Goal: Task Accomplishment & Management: Manage account settings

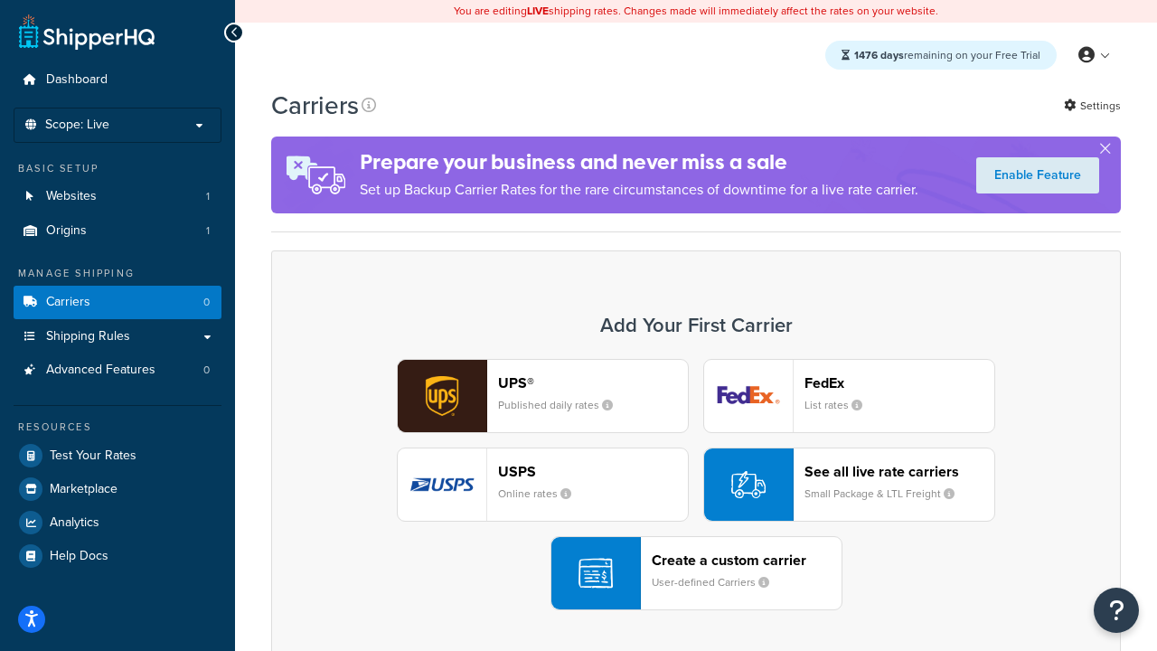
click at [696, 485] on div "UPS® Published daily rates FedEx List rates USPS Online rates See all live rate…" at bounding box center [696, 484] width 812 height 251
click at [899, 382] on header "FedEx" at bounding box center [900, 382] width 190 height 17
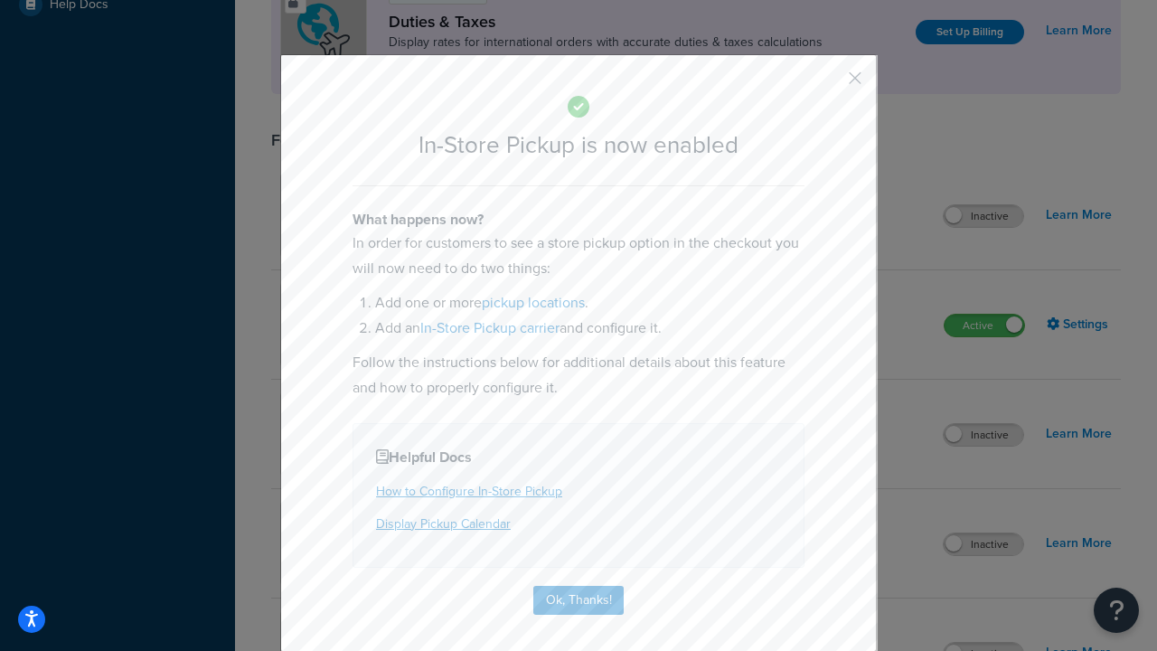
click at [828, 84] on button "button" at bounding box center [828, 84] width 5 height 5
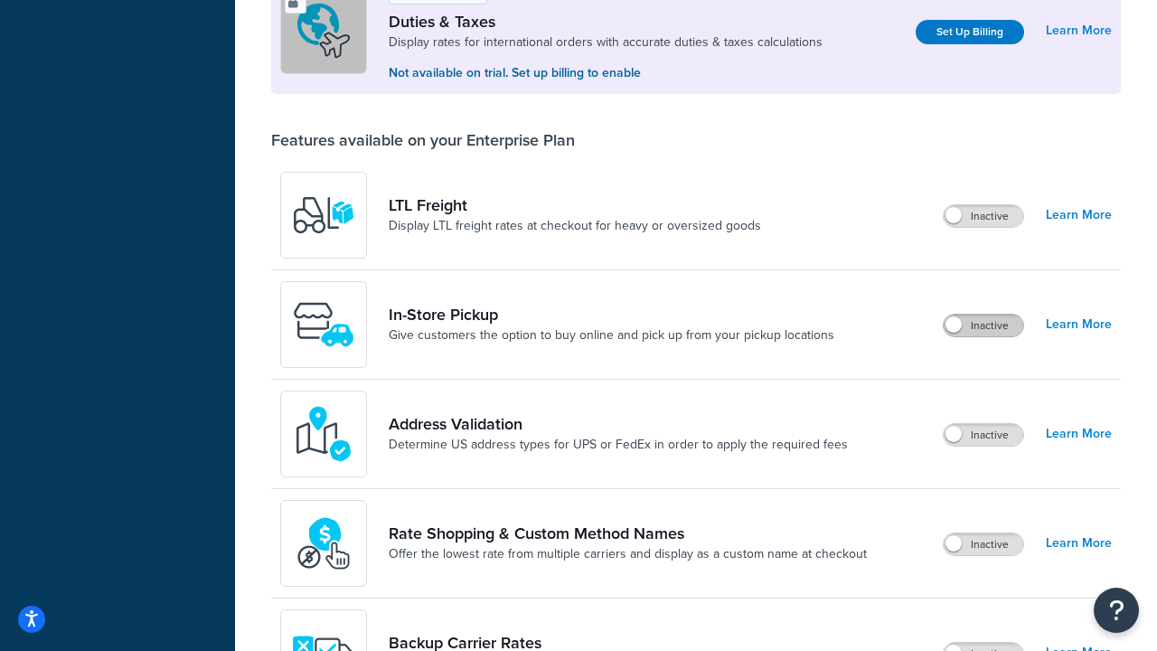
scroll to position [551, 0]
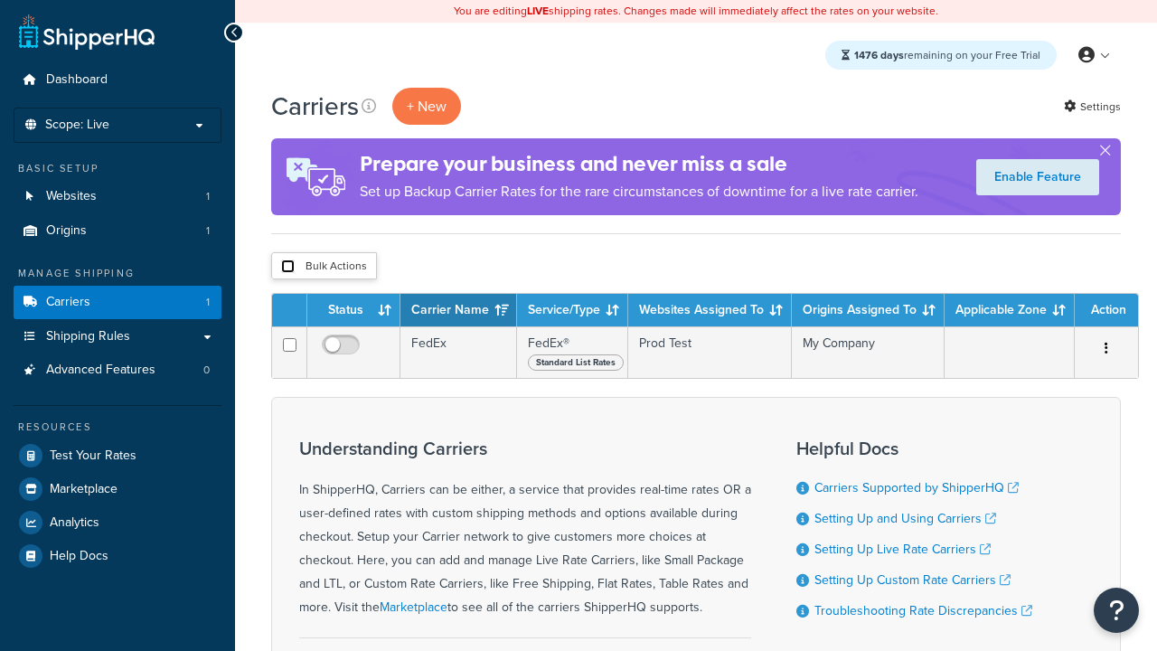
click at [287, 267] on input "checkbox" at bounding box center [288, 266] width 14 height 14
checkbox input "true"
click at [0, 0] on button "Delete" at bounding box center [0, 0] width 0 height 0
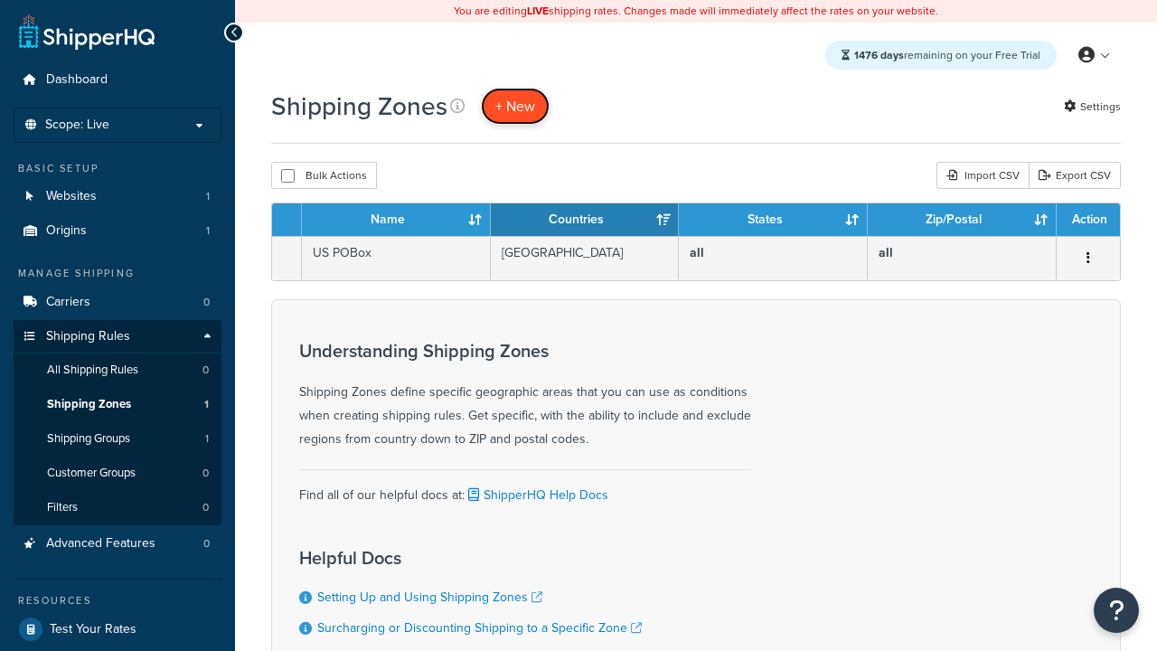
click at [515, 106] on span "+ New" at bounding box center [515, 106] width 40 height 21
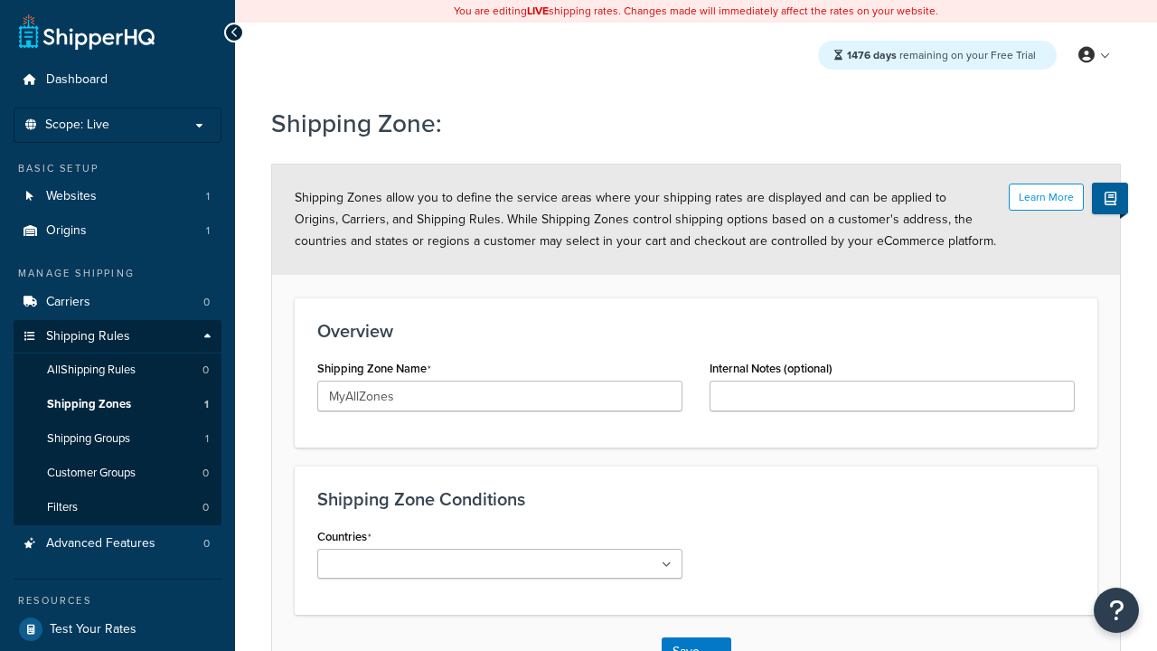
click at [500, 563] on ul at bounding box center [499, 564] width 365 height 30
click at [685, 637] on button "Save" at bounding box center [686, 651] width 49 height 29
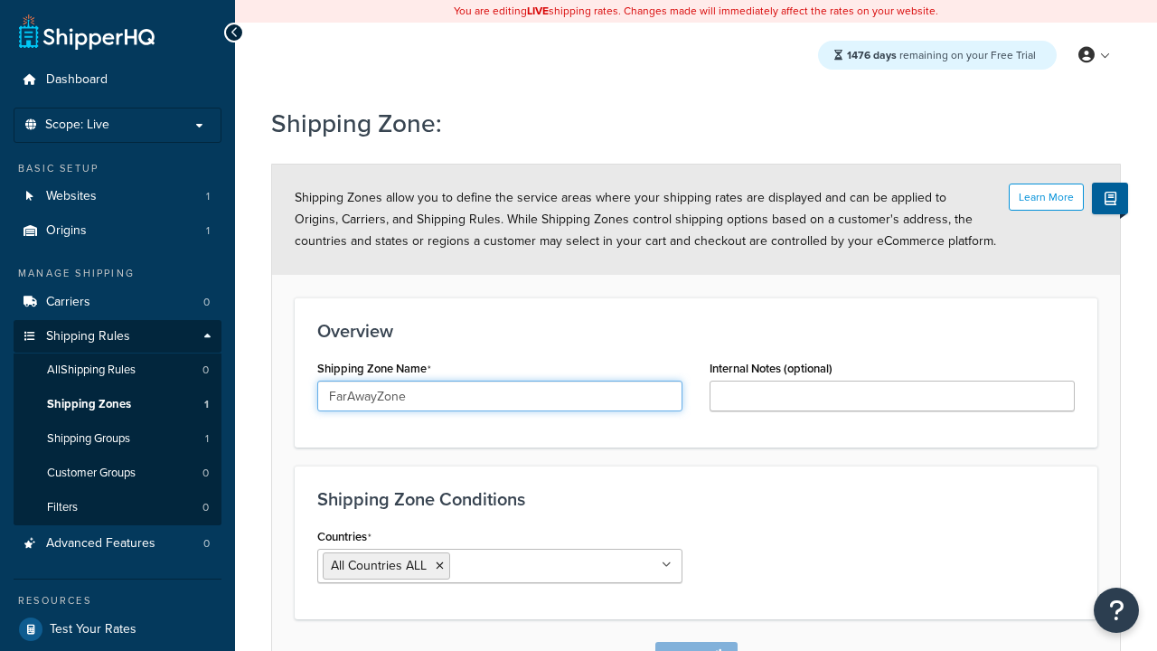
type input "FarAwayZone"
click at [500, 555] on input "Countries" at bounding box center [535, 565] width 160 height 20
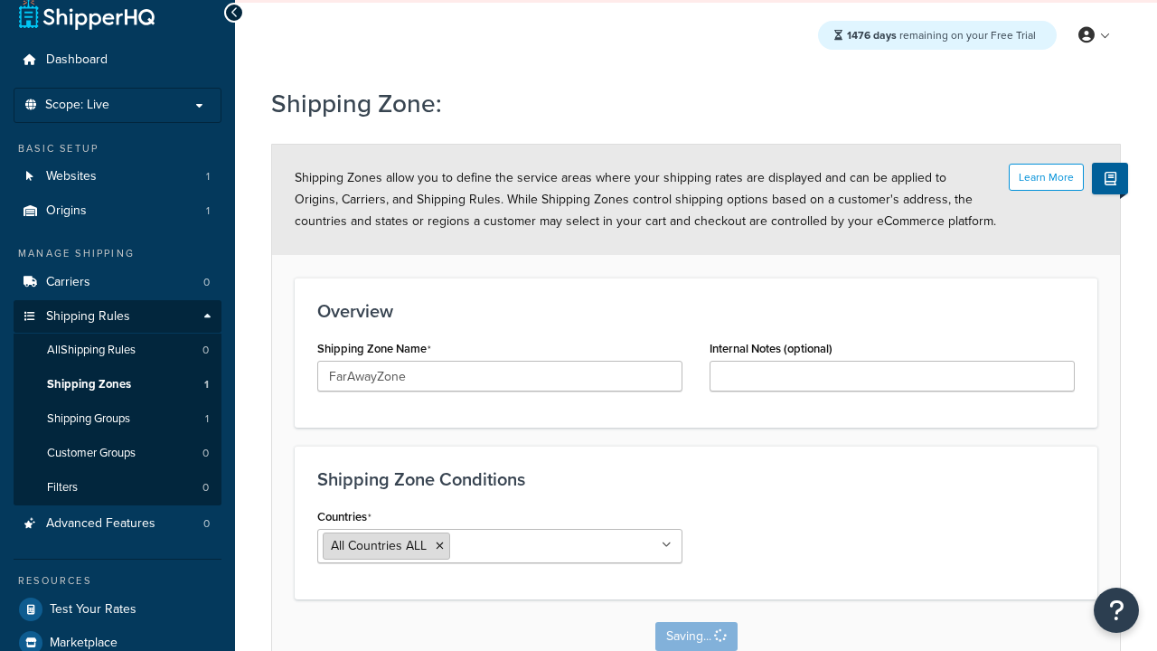
click at [379, 546] on span "All Countries ALL" at bounding box center [379, 545] width 96 height 19
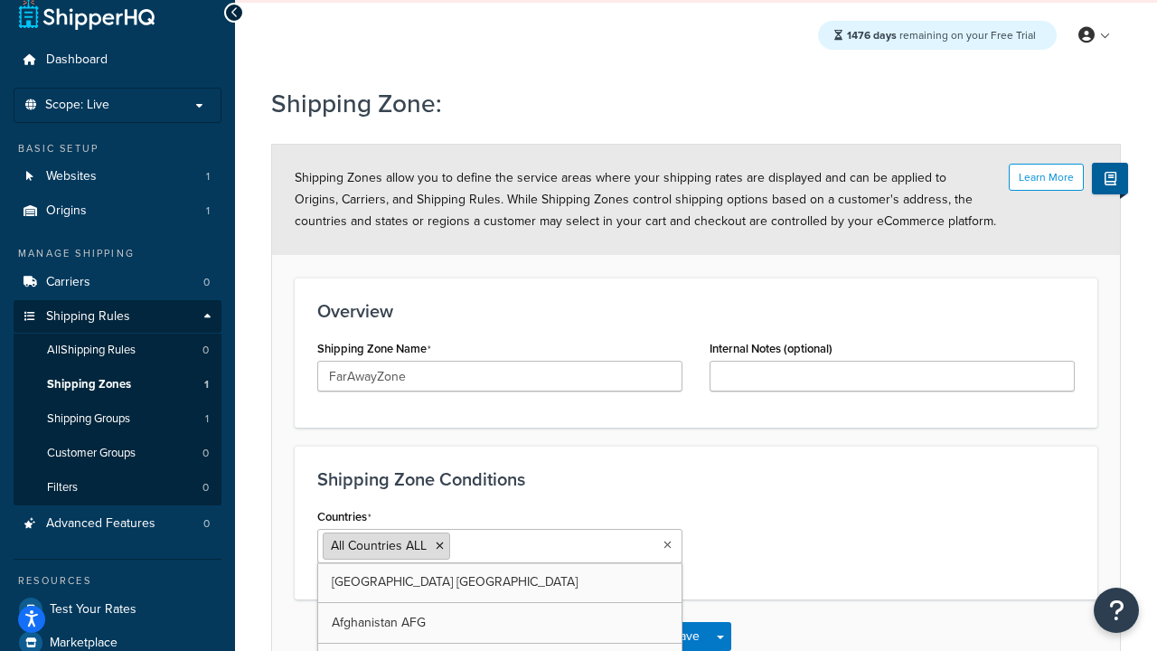
scroll to position [20, 0]
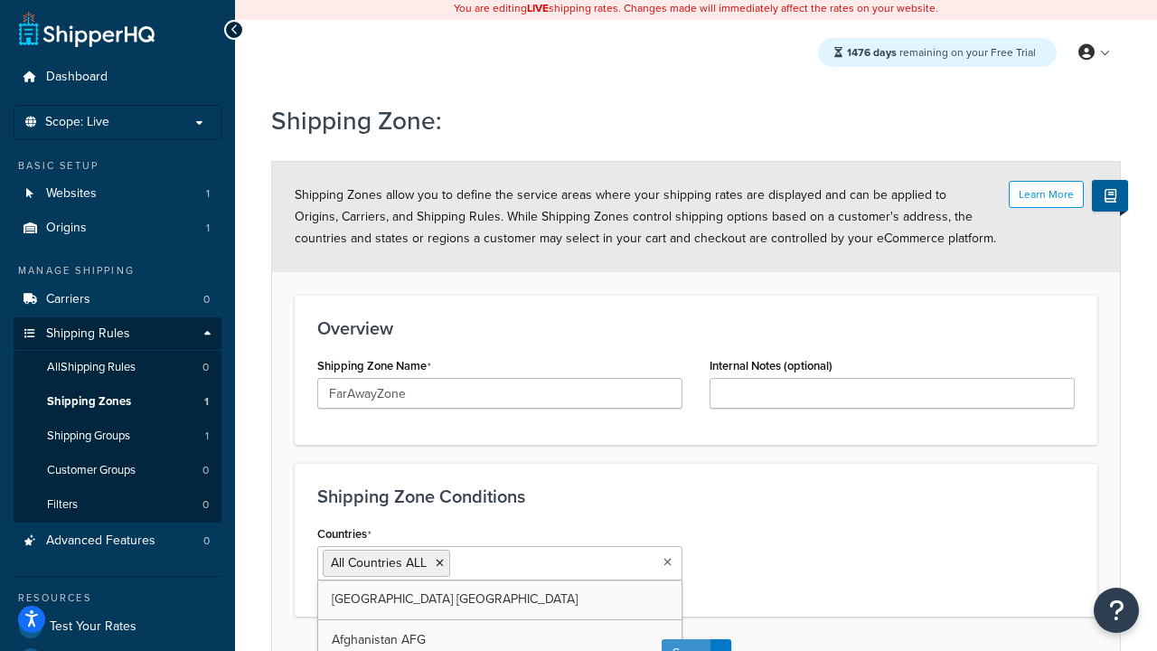
click at [685, 639] on button "Save" at bounding box center [686, 653] width 49 height 29
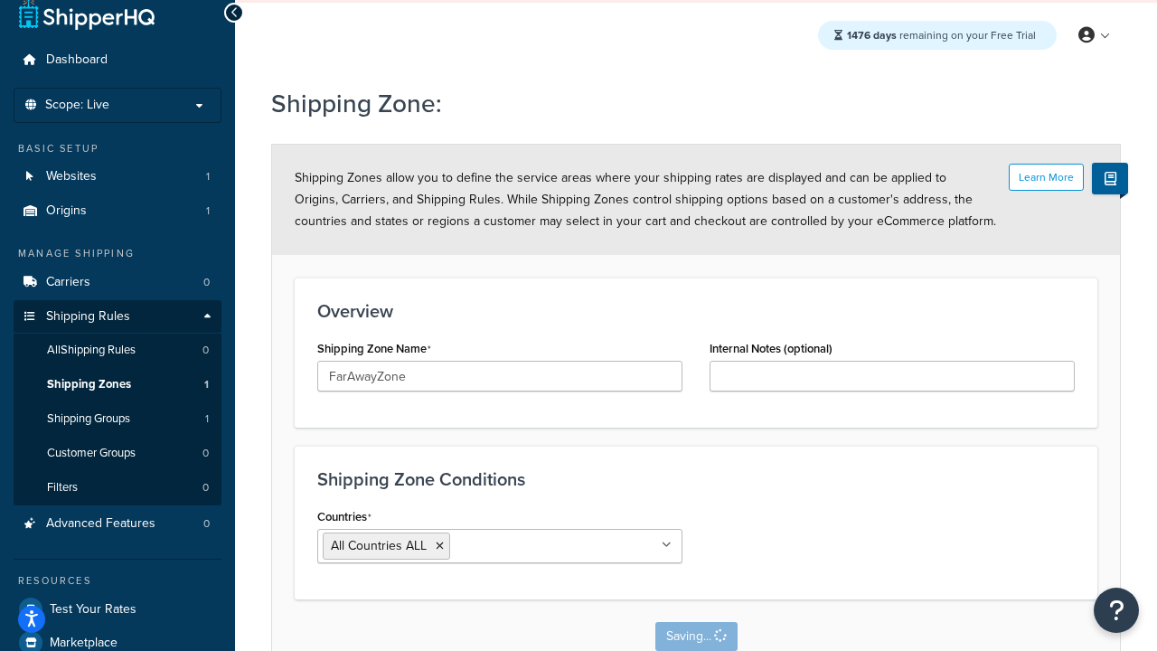
scroll to position [0, 0]
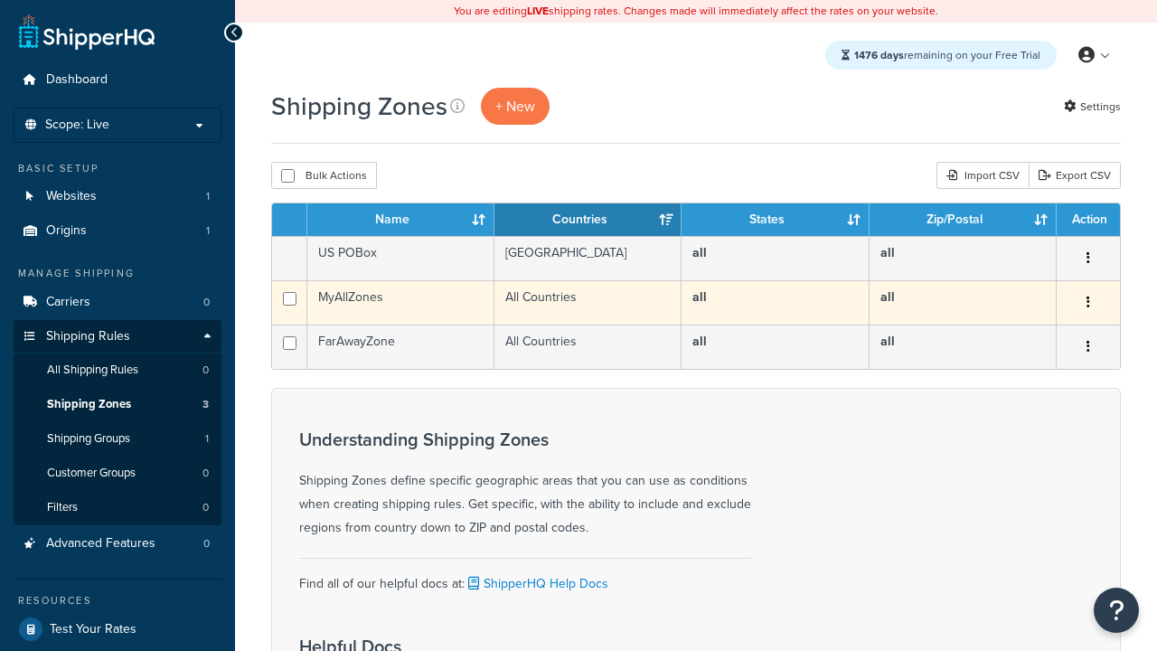
click at [1087, 304] on icon "button" at bounding box center [1089, 302] width 4 height 13
click at [0, 0] on link "Edit" at bounding box center [0, 0] width 0 height 0
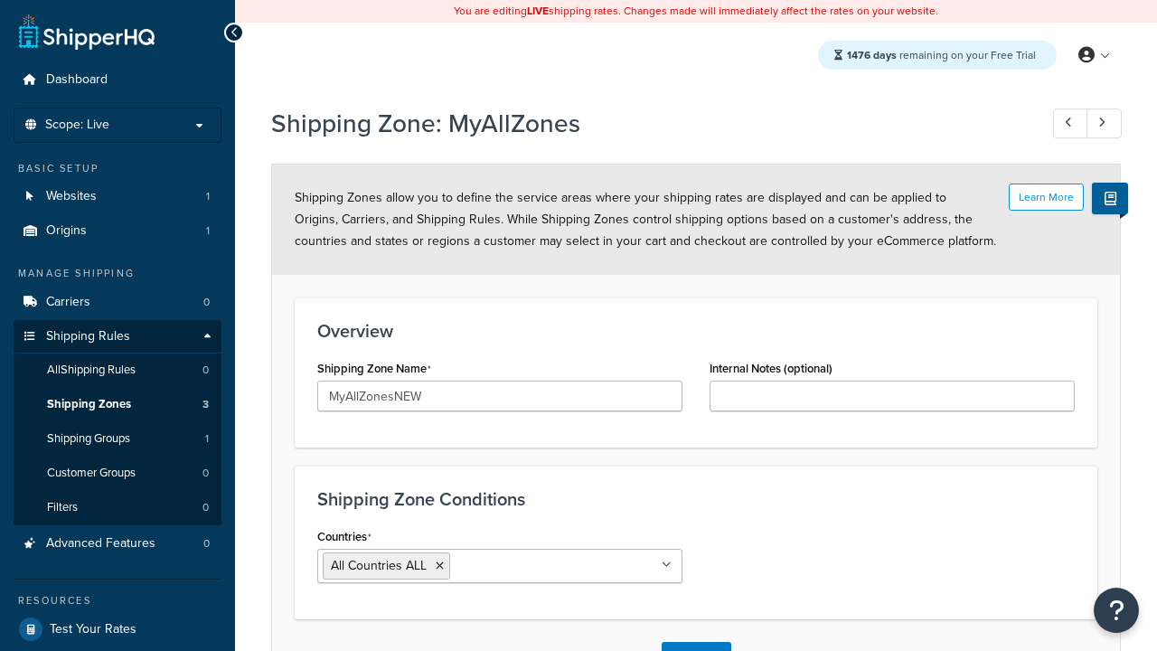
scroll to position [20, 0]
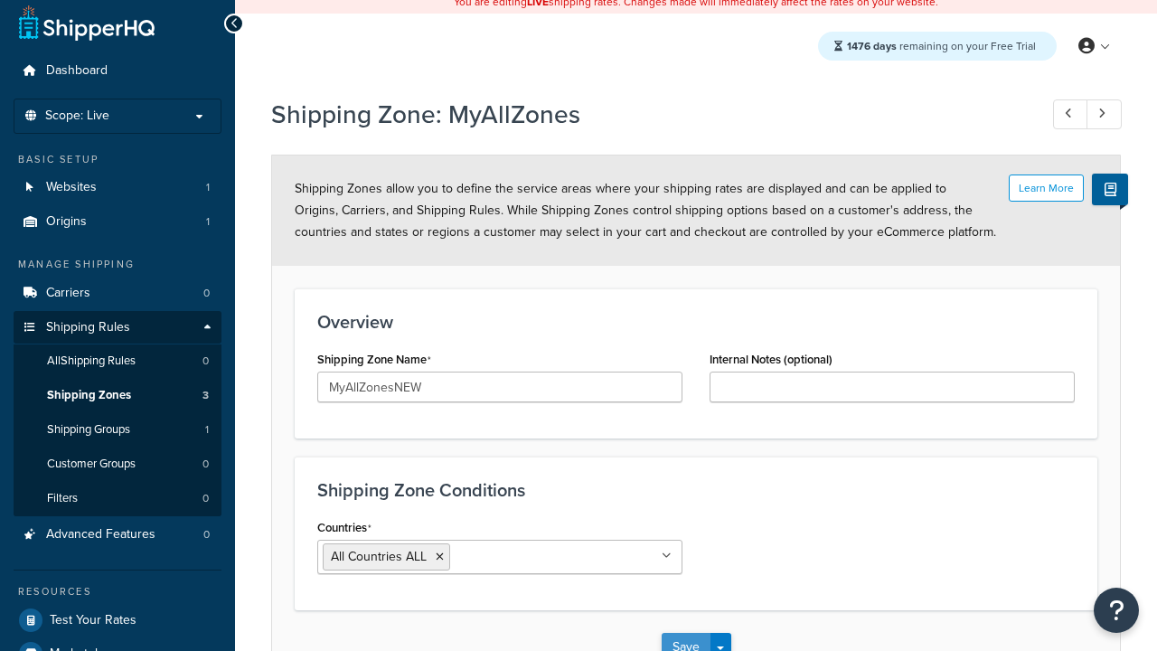
type input "MyAllZonesNEW"
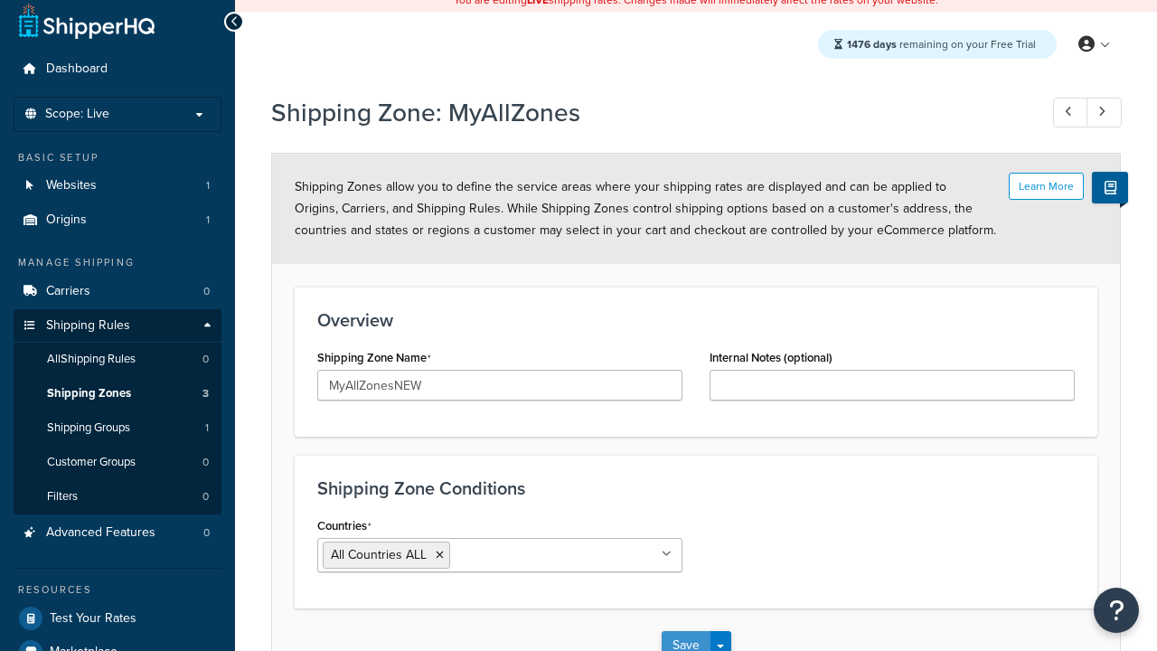
click at [685, 636] on button "Save" at bounding box center [686, 645] width 49 height 29
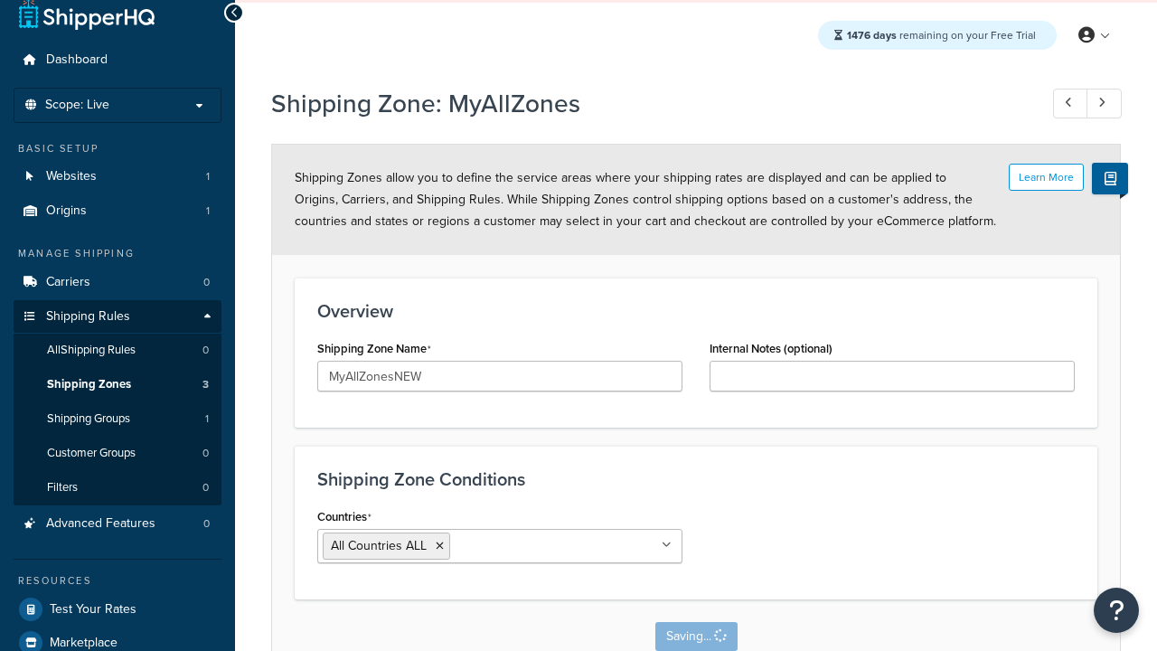
scroll to position [0, 0]
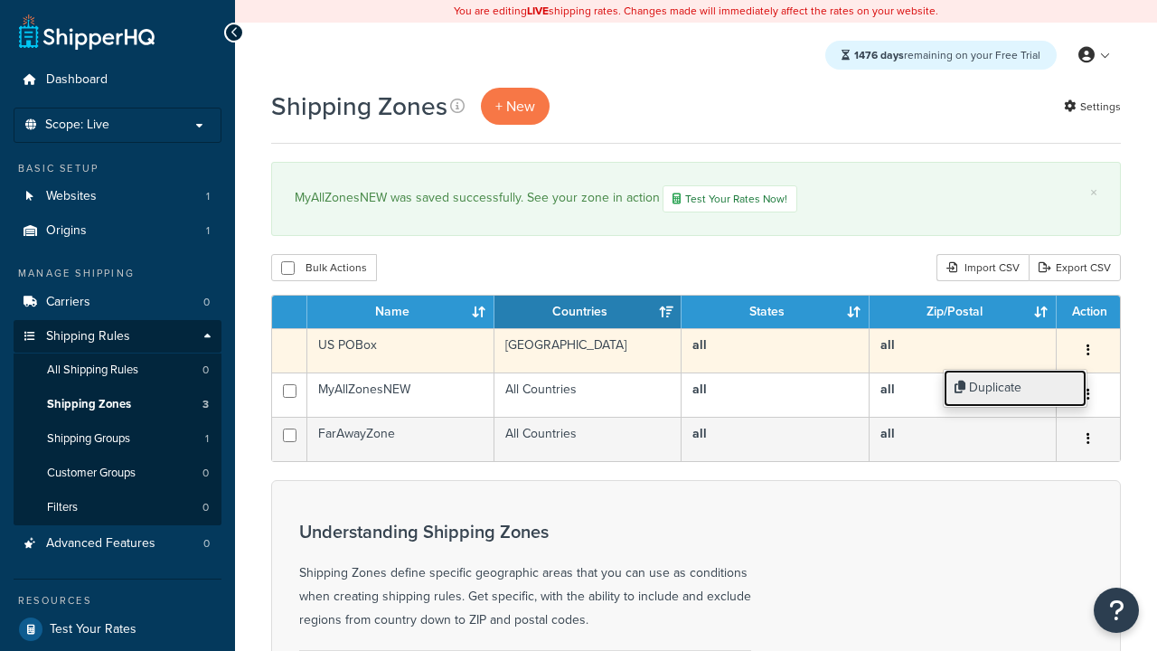
click at [1014, 388] on link "Duplicate" at bounding box center [1015, 388] width 143 height 37
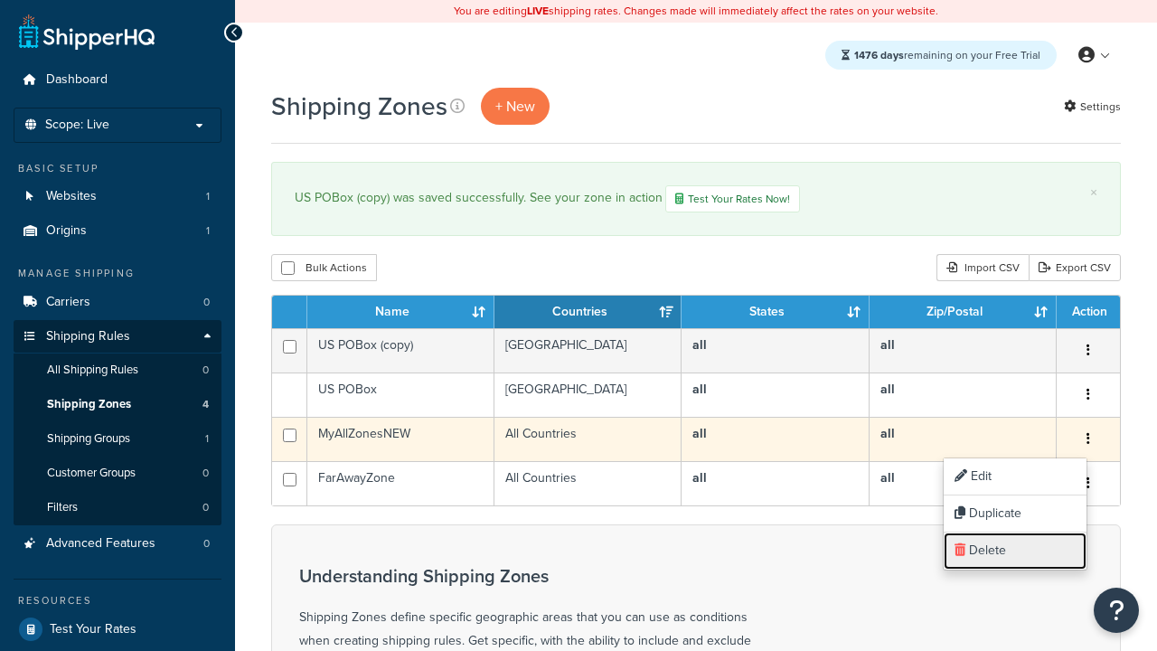
click at [1014, 551] on link "Delete" at bounding box center [1015, 550] width 143 height 37
